Goal: Task Accomplishment & Management: Manage account settings

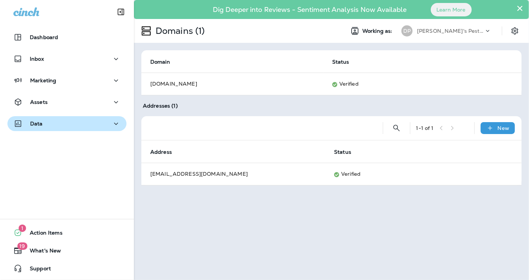
click at [68, 124] on div "Data" at bounding box center [66, 123] width 107 height 9
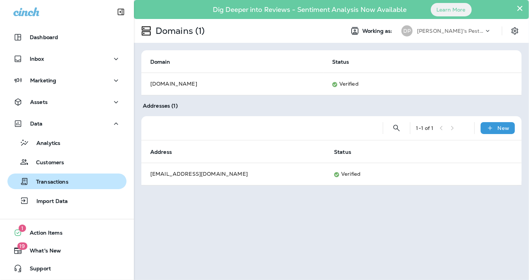
click at [71, 177] on div "Transactions" at bounding box center [66, 181] width 113 height 11
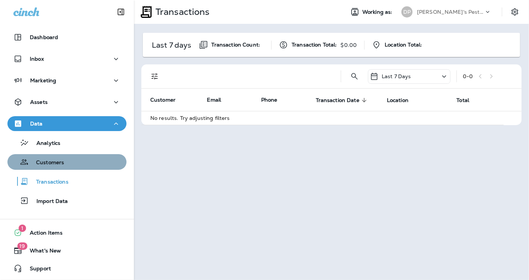
click at [72, 156] on div "Customers" at bounding box center [66, 161] width 113 height 11
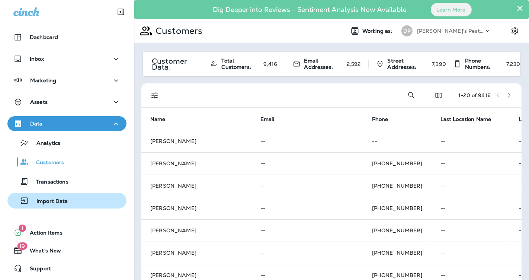
click at [62, 198] on p "Import Data" at bounding box center [48, 201] width 39 height 7
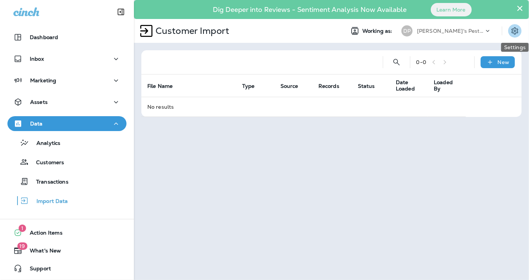
click at [511, 32] on icon "Settings" at bounding box center [514, 30] width 9 height 9
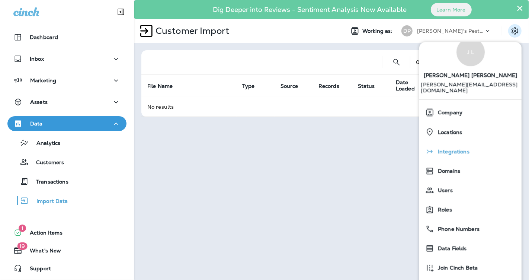
scroll to position [19, 0]
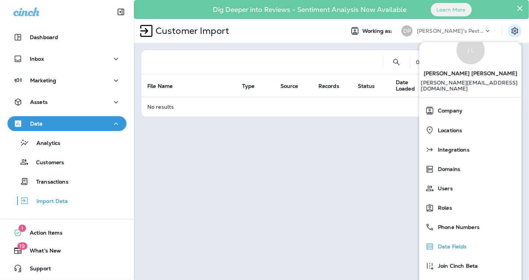
click at [455, 244] on span "Data Fields" at bounding box center [450, 247] width 33 height 6
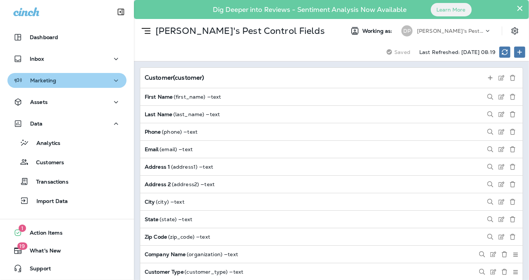
click at [79, 77] on div "Marketing" at bounding box center [66, 80] width 107 height 9
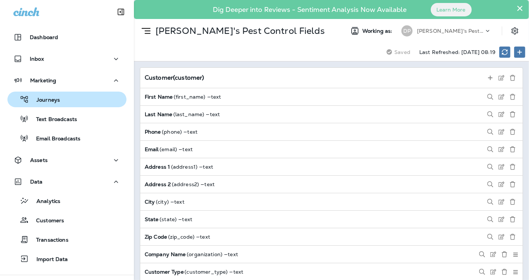
click at [75, 96] on div "Journeys" at bounding box center [66, 99] width 113 height 11
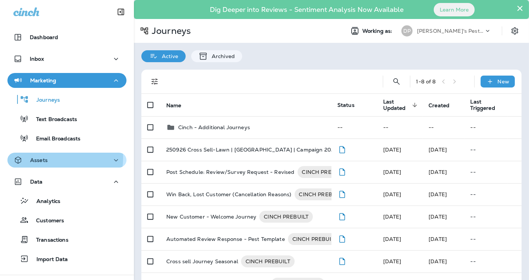
click at [55, 158] on div "Assets" at bounding box center [66, 159] width 107 height 9
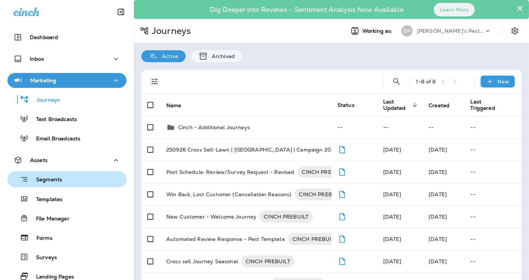
click at [86, 185] on div "Segments" at bounding box center [66, 179] width 113 height 12
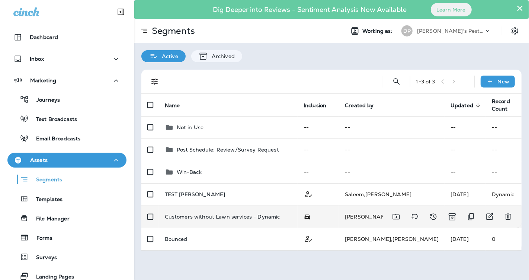
click at [222, 209] on td "Customers without Lawn services - Dynamic" at bounding box center [228, 216] width 139 height 22
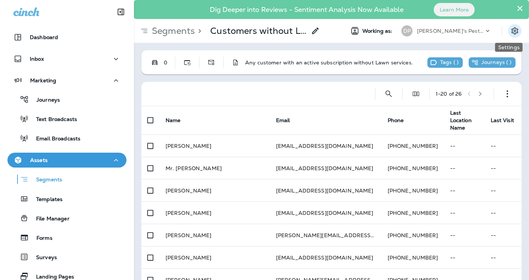
click at [512, 33] on icon "Settings" at bounding box center [514, 30] width 9 height 9
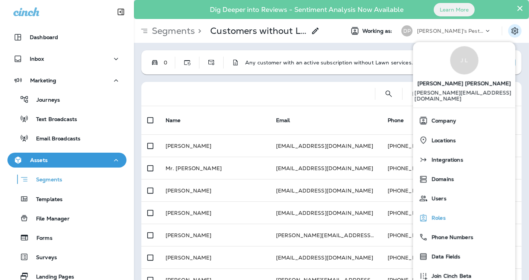
scroll to position [19, 0]
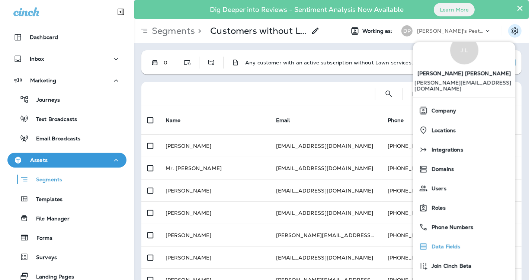
click at [441, 239] on div "Data Fields" at bounding box center [464, 246] width 96 height 15
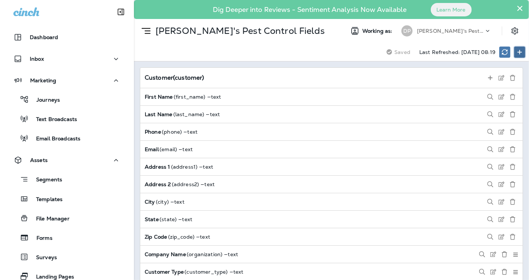
click at [523, 48] on button at bounding box center [519, 52] width 11 height 11
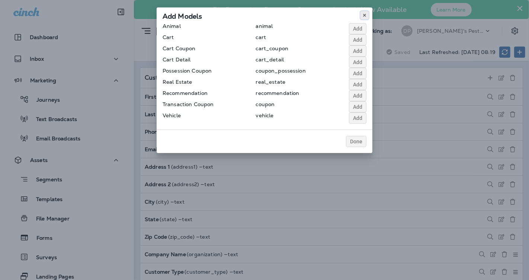
click at [365, 14] on use at bounding box center [364, 15] width 3 height 3
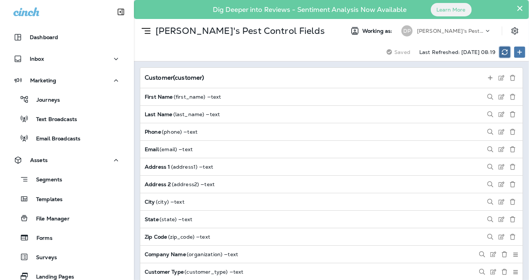
click at [503, 55] on button at bounding box center [504, 52] width 11 height 11
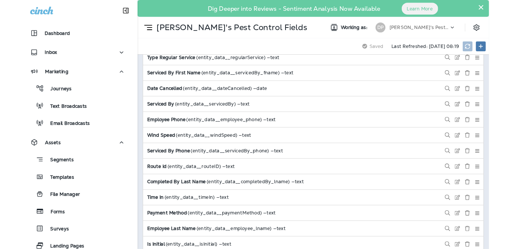
scroll to position [1282, 0]
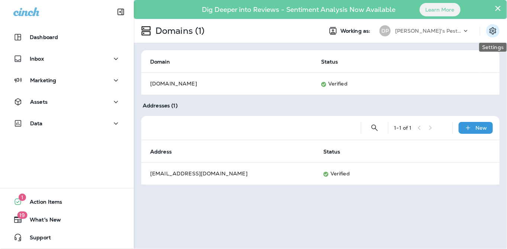
click at [493, 34] on icon "Settings" at bounding box center [493, 30] width 7 height 7
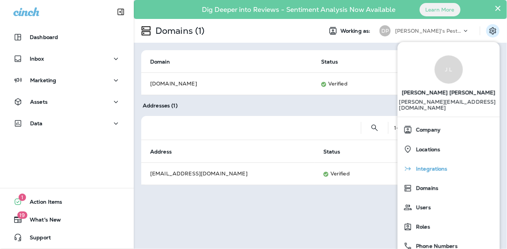
click at [444, 170] on div "Integrations" at bounding box center [449, 168] width 96 height 15
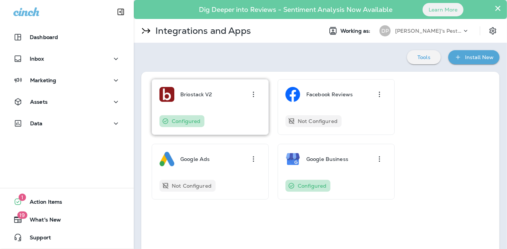
click at [231, 114] on div "Briostack V2 Configured" at bounding box center [211, 107] width 102 height 40
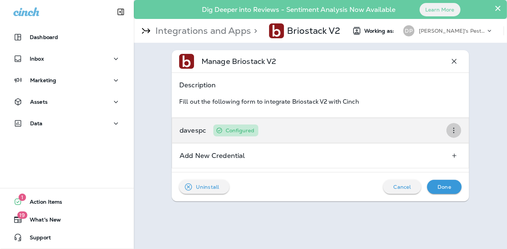
click at [455, 131] on icon "button" at bounding box center [454, 130] width 9 height 9
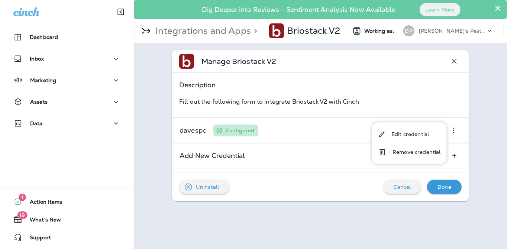
click at [488, 32] on icon at bounding box center [489, 30] width 7 height 7
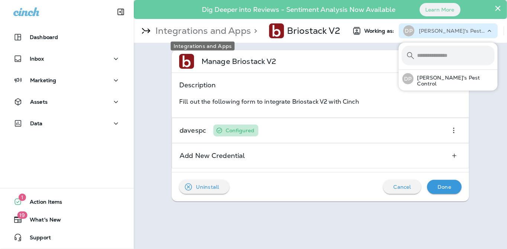
click at [161, 26] on p "Integrations and Apps" at bounding box center [202, 30] width 99 height 11
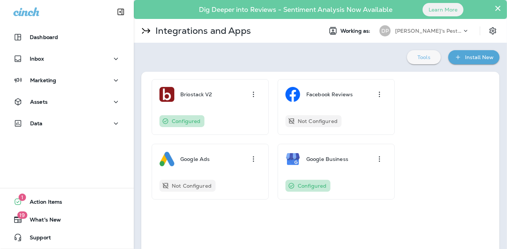
click at [418, 58] on p "Tools" at bounding box center [424, 57] width 13 height 6
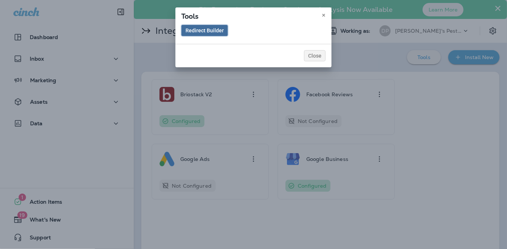
click at [202, 26] on button "Redirect Builder" at bounding box center [205, 30] width 47 height 11
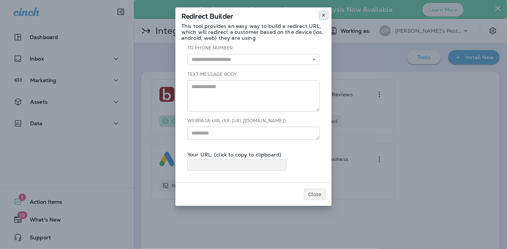
click at [326, 17] on icon at bounding box center [324, 15] width 4 height 4
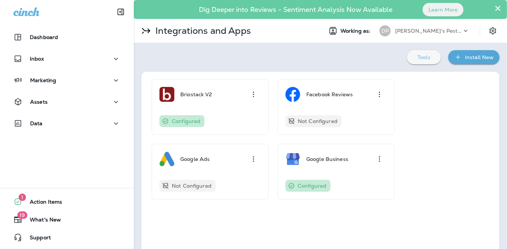
click at [418, 54] on p "Tools" at bounding box center [424, 57] width 13 height 6
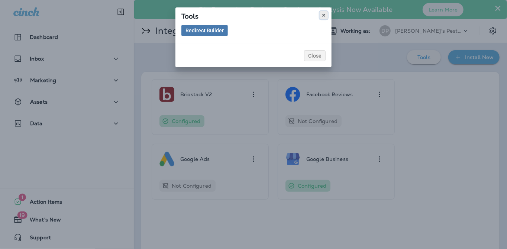
click at [324, 15] on icon at bounding box center [324, 15] width 4 height 4
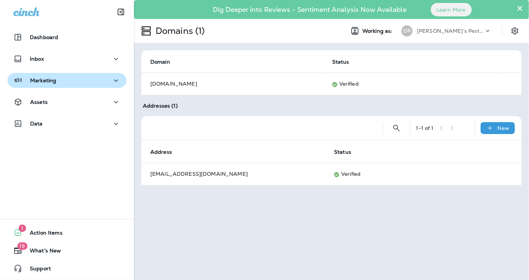
click at [81, 76] on div "Marketing" at bounding box center [66, 80] width 107 height 9
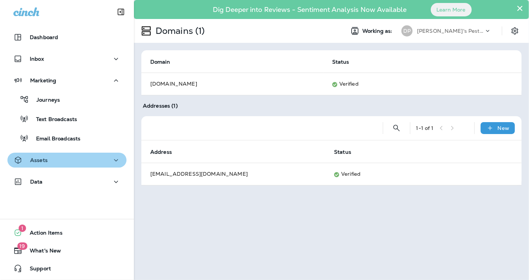
click at [101, 161] on div "Assets" at bounding box center [66, 159] width 107 height 9
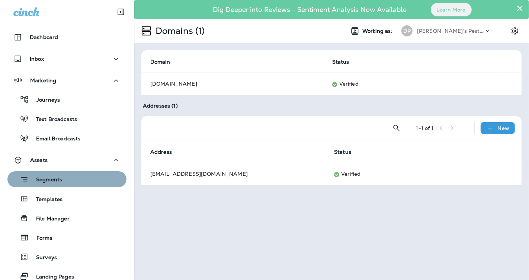
click at [80, 183] on div "Segments" at bounding box center [66, 179] width 113 height 12
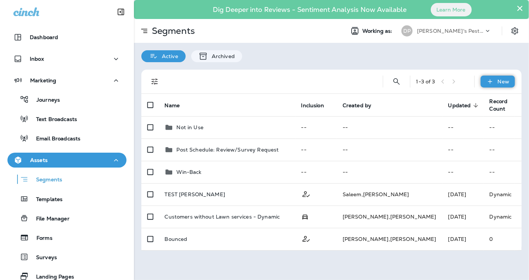
click at [507, 80] on p "New" at bounding box center [504, 81] width 12 height 6
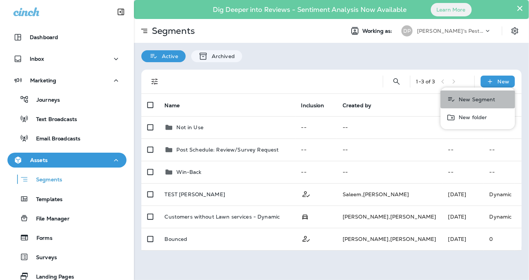
click at [469, 94] on button "New Segment" at bounding box center [477, 99] width 74 height 18
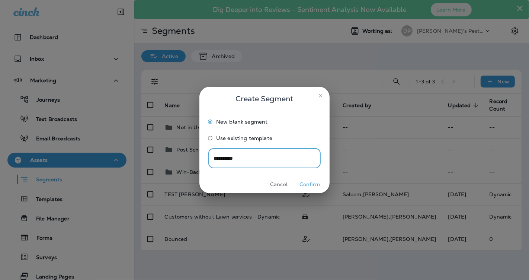
type input "**********"
click at [313, 181] on button "Confirm" at bounding box center [310, 185] width 28 height 12
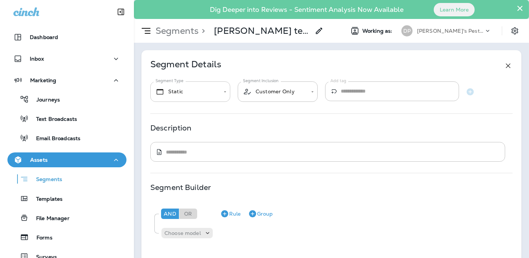
click at [202, 0] on body "**********" at bounding box center [264, 0] width 529 height 0
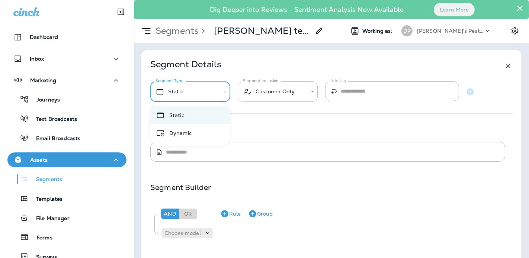
click at [181, 139] on li "Dynamic" at bounding box center [190, 133] width 80 height 18
type input "*******"
click at [294, 0] on body "**********" at bounding box center [264, 0] width 529 height 0
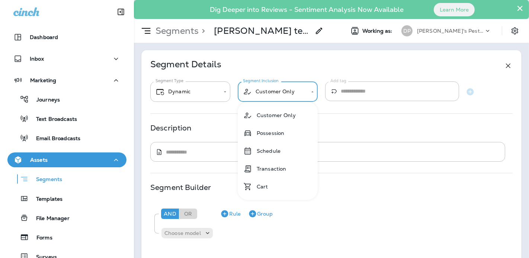
click at [294, 92] on div at bounding box center [264, 129] width 529 height 258
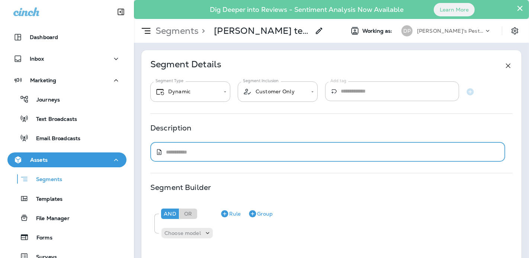
click at [210, 151] on textarea at bounding box center [333, 151] width 334 height 7
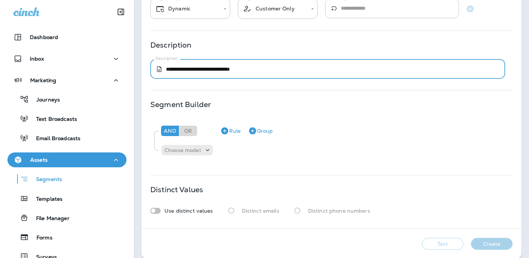
scroll to position [90, 0]
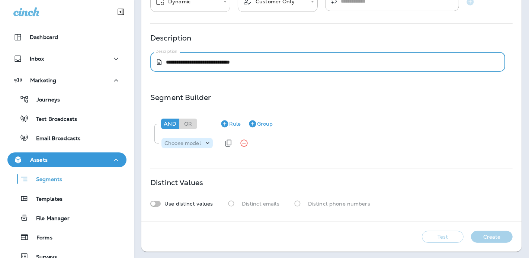
type textarea "**********"
click at [198, 146] on div "Choose model" at bounding box center [186, 143] width 51 height 10
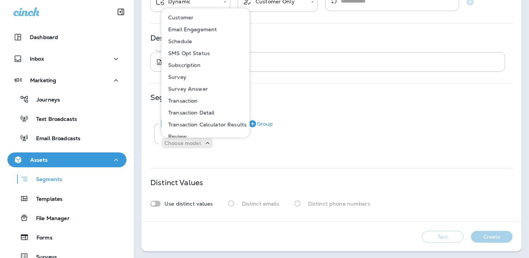
click at [195, 14] on button "Customer" at bounding box center [205, 18] width 87 height 12
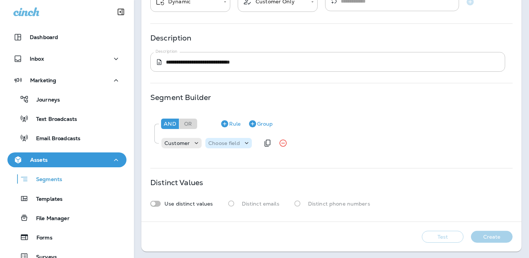
click at [232, 140] on p "Choose field" at bounding box center [224, 143] width 32 height 6
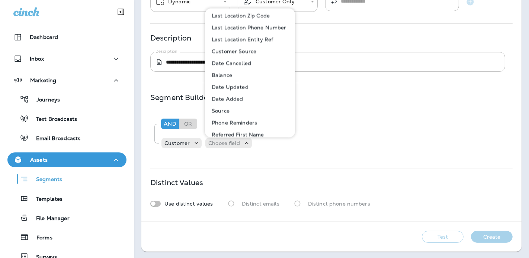
scroll to position [260, 0]
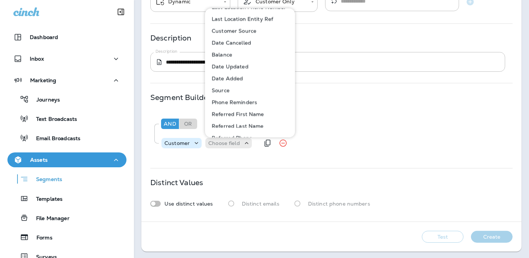
click at [178, 143] on p "Customer" at bounding box center [176, 143] width 25 height 6
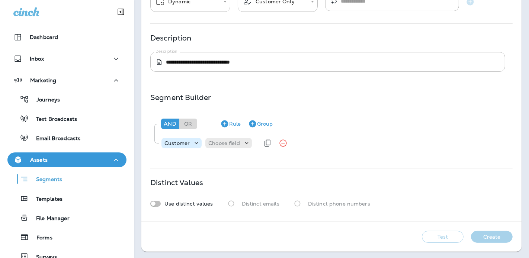
click at [178, 143] on p "Customer" at bounding box center [176, 143] width 25 height 6
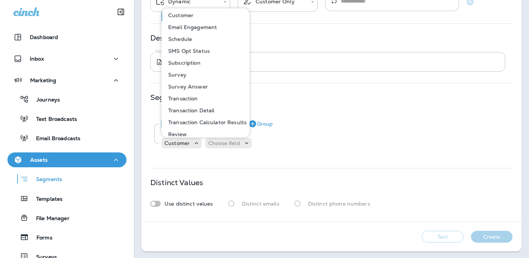
scroll to position [0, 0]
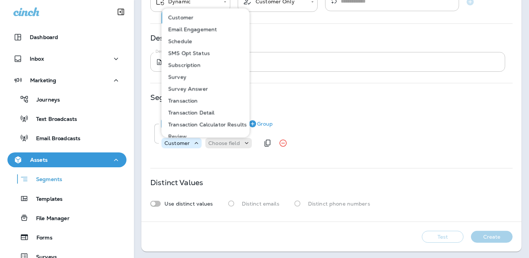
click at [189, 141] on p "Customer" at bounding box center [176, 143] width 25 height 6
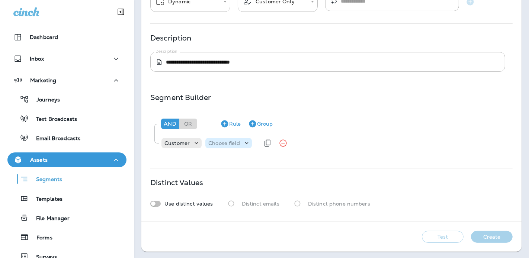
click at [221, 140] on p "Choose field" at bounding box center [224, 143] width 32 height 6
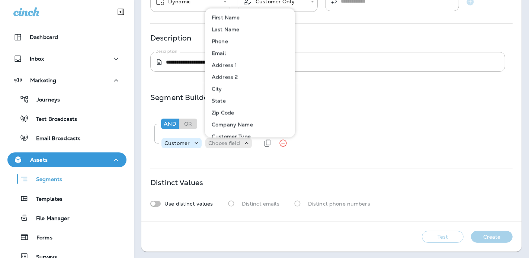
click at [199, 142] on icon at bounding box center [196, 143] width 7 height 7
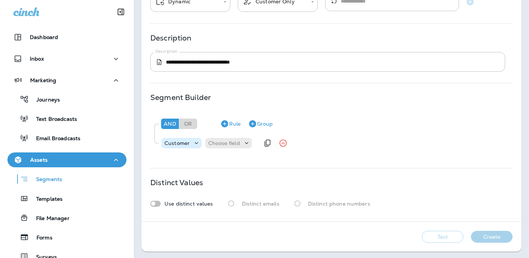
click at [183, 144] on p "Customer" at bounding box center [176, 143] width 25 height 6
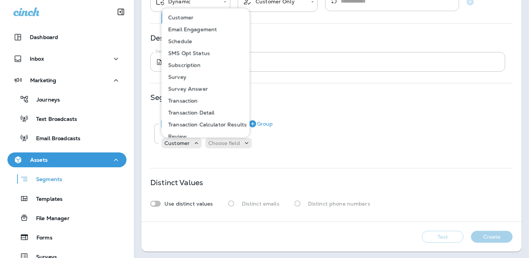
click at [308, 108] on div "Segment Builder And Or Rule Group Customer Choose field" at bounding box center [331, 125] width 362 height 62
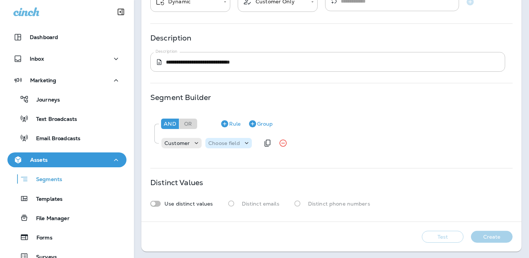
click at [232, 142] on p "Choose field" at bounding box center [224, 143] width 32 height 6
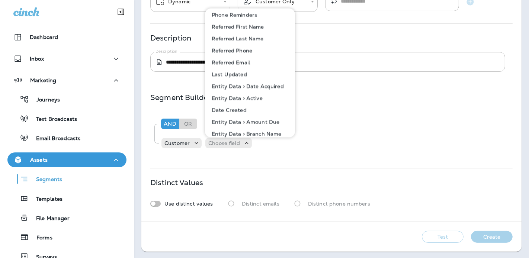
scroll to position [345, 0]
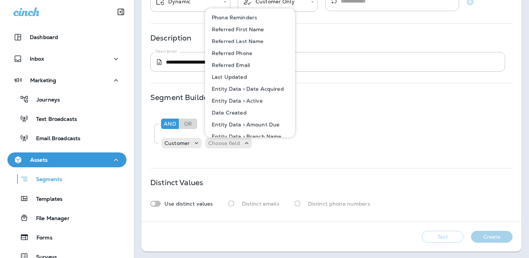
click at [244, 100] on p "Entity Data > Active" at bounding box center [236, 101] width 54 height 6
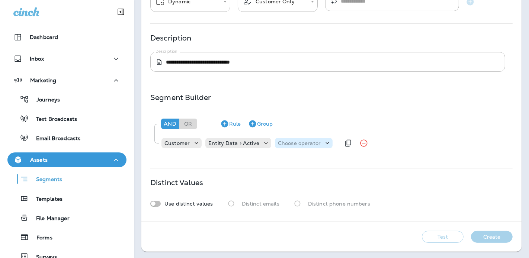
click at [295, 144] on p "Choose operator" at bounding box center [299, 143] width 43 height 6
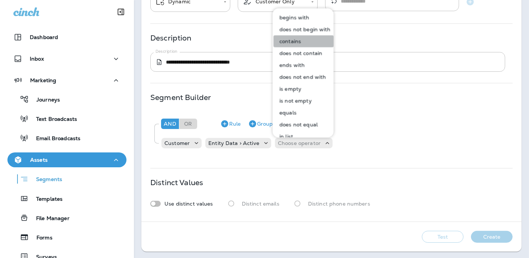
click at [304, 39] on button "contains" at bounding box center [303, 41] width 60 height 12
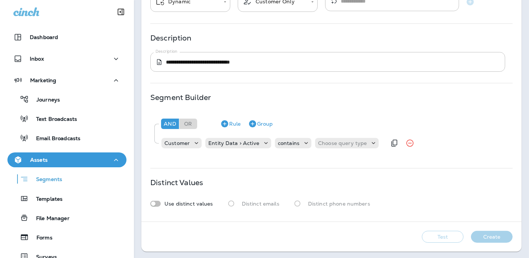
click at [329, 137] on div "Customer Entity Data > Active contains Choose query type" at bounding box center [273, 143] width 225 height 15
click at [331, 140] on p "Choose query type" at bounding box center [342, 143] width 49 height 6
click at [330, 164] on button "Text" at bounding box center [334, 161] width 43 height 12
click at [413, 147] on div "Text True" at bounding box center [374, 143] width 118 height 10
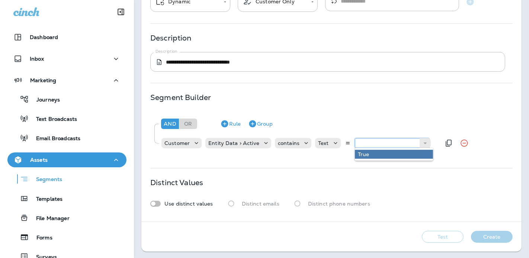
click at [413, 145] on input "text" at bounding box center [392, 143] width 74 height 10
type input "****"
click at [410, 155] on div "And Or Rule Group Customer Entity Data > Active contains Text **** True" at bounding box center [331, 134] width 362 height 45
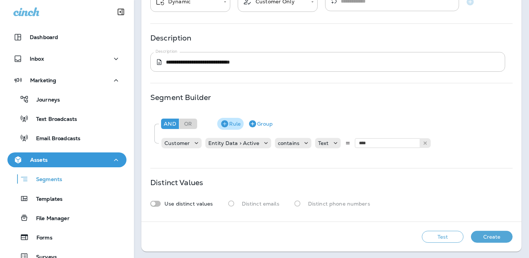
click at [231, 126] on button "Rule" at bounding box center [230, 124] width 26 height 12
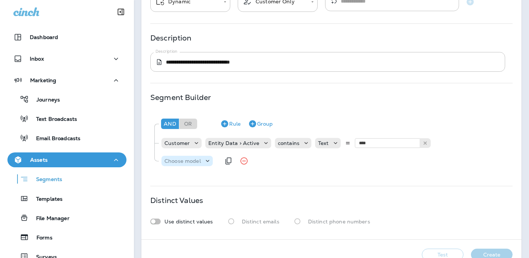
click at [195, 158] on p "Choose model" at bounding box center [182, 161] width 36 height 6
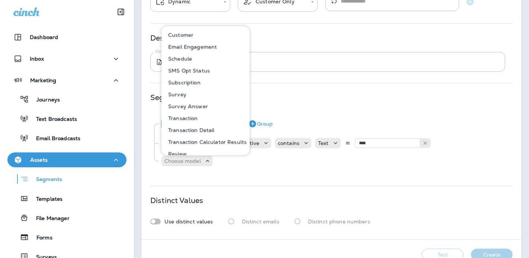
click at [201, 84] on button "Subscription" at bounding box center [205, 83] width 87 height 12
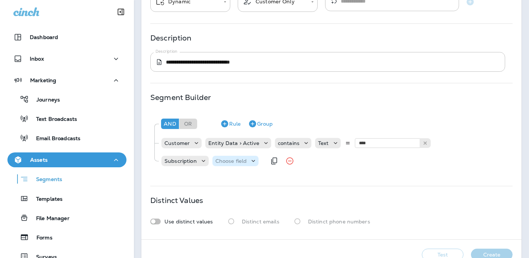
click at [249, 161] on div "Choose field" at bounding box center [231, 161] width 38 height 6
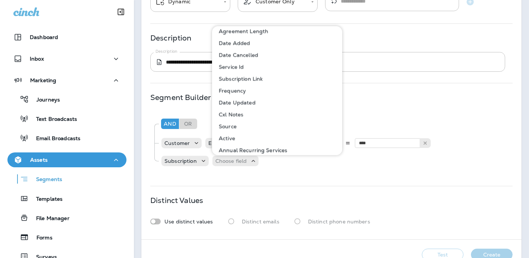
scroll to position [0, 0]
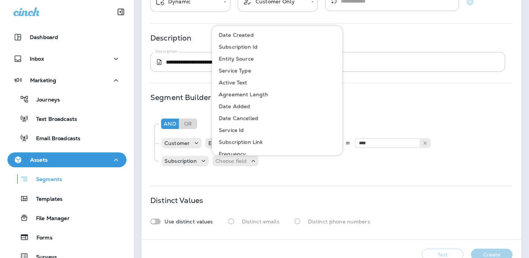
click at [247, 68] on p "Service Type" at bounding box center [233, 71] width 35 height 6
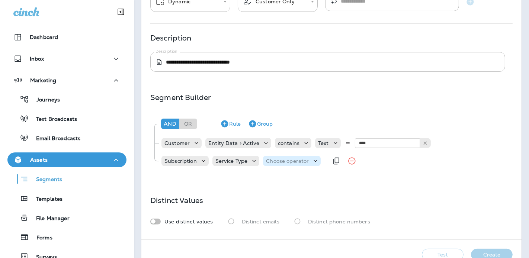
click at [297, 161] on p "Choose operator" at bounding box center [287, 161] width 43 height 6
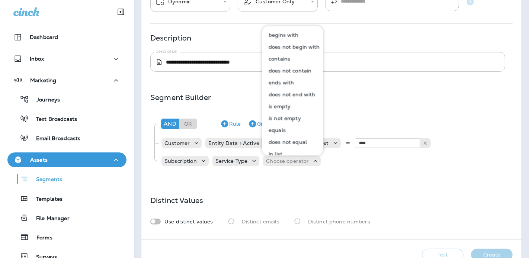
click at [290, 61] on button "contains" at bounding box center [293, 59] width 60 height 12
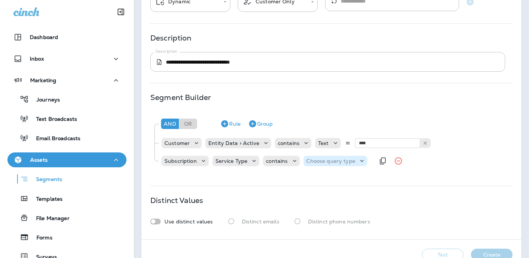
click at [350, 158] on p "Choose query type" at bounding box center [331, 161] width 49 height 6
click at [318, 181] on p "Text" at bounding box center [313, 179] width 14 height 6
click at [401, 160] on input "text" at bounding box center [380, 161] width 74 height 10
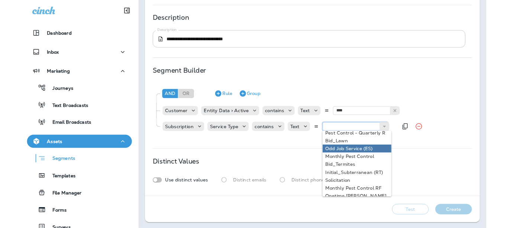
scroll to position [42, 0]
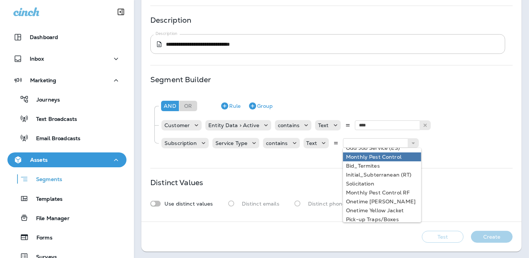
click at [308, 157] on div "**********" at bounding box center [331, 81] width 380 height 279
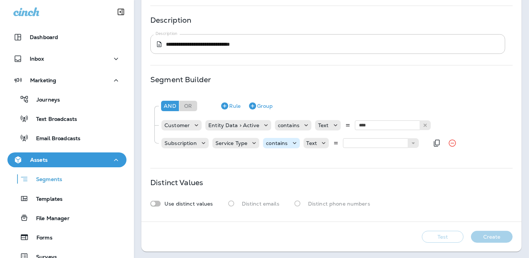
click at [295, 144] on icon at bounding box center [294, 143] width 7 height 7
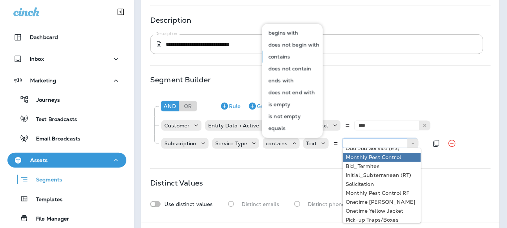
click at [365, 142] on input "text" at bounding box center [380, 143] width 74 height 10
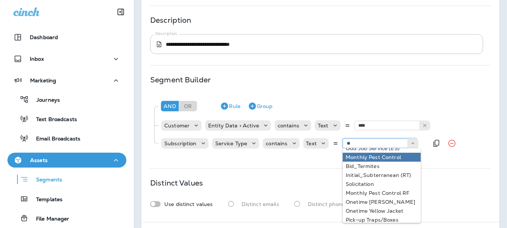
scroll to position [0, 0]
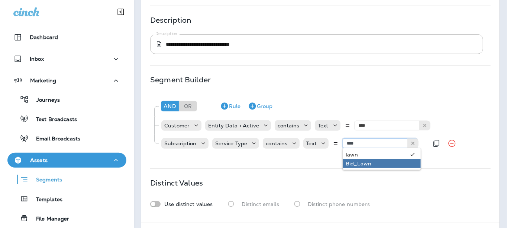
type input "****"
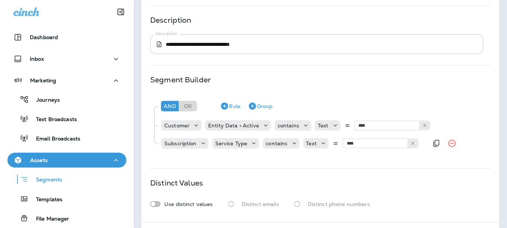
click at [362, 153] on div "And Or Rule Group Customer Entity Data > Active contains Text **** True Subscri…" at bounding box center [320, 125] width 341 height 63
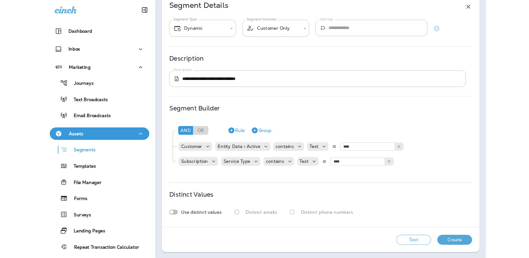
scroll to position [108, 0]
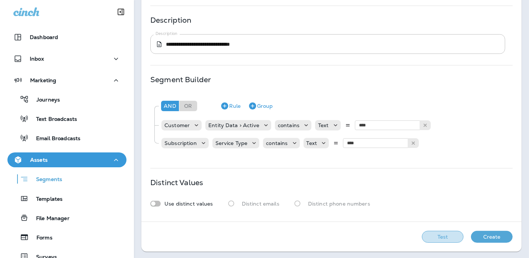
click at [446, 234] on button "Test" at bounding box center [443, 237] width 42 height 12
click at [379, 236] on button "View Sample" at bounding box center [389, 237] width 49 height 12
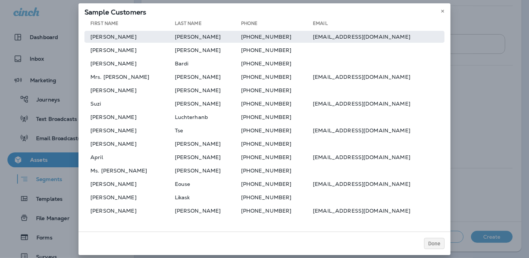
click at [93, 39] on td "[PERSON_NAME]" at bounding box center [129, 37] width 90 height 12
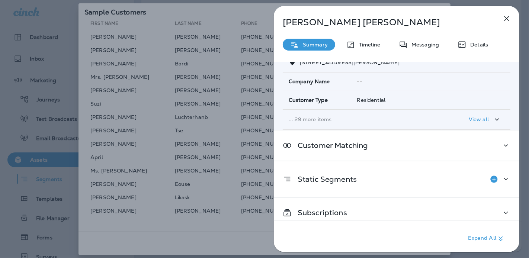
scroll to position [106, 0]
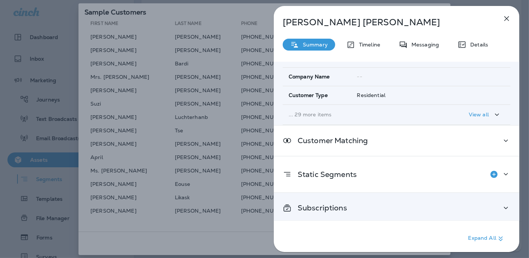
click at [403, 200] on div "Subscriptions" at bounding box center [397, 208] width 246 height 30
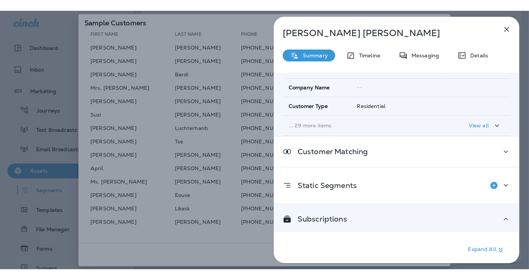
scroll to position [153, 0]
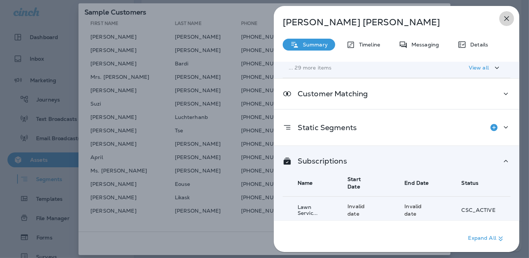
click at [506, 22] on icon "button" at bounding box center [506, 18] width 9 height 9
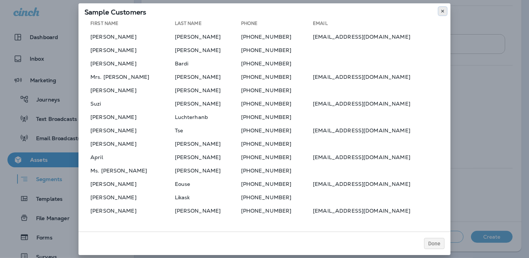
click at [440, 10] on icon at bounding box center [442, 11] width 4 height 4
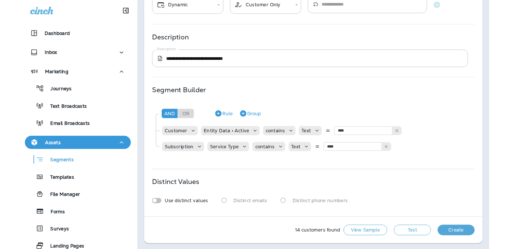
scroll to position [108, 0]
